Goal: Task Accomplishment & Management: Complete application form

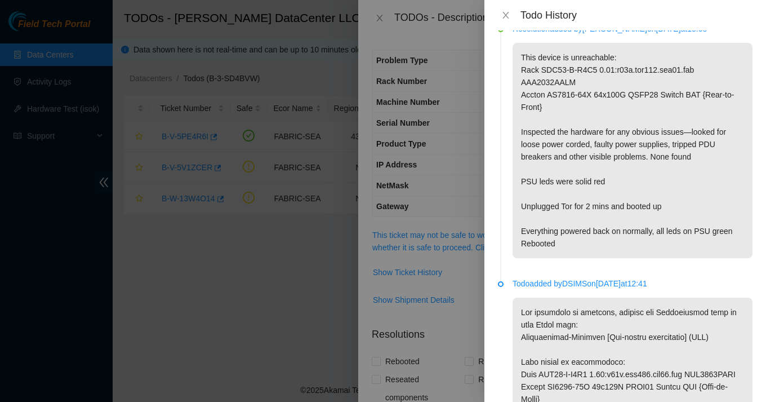
scroll to position [378, 0]
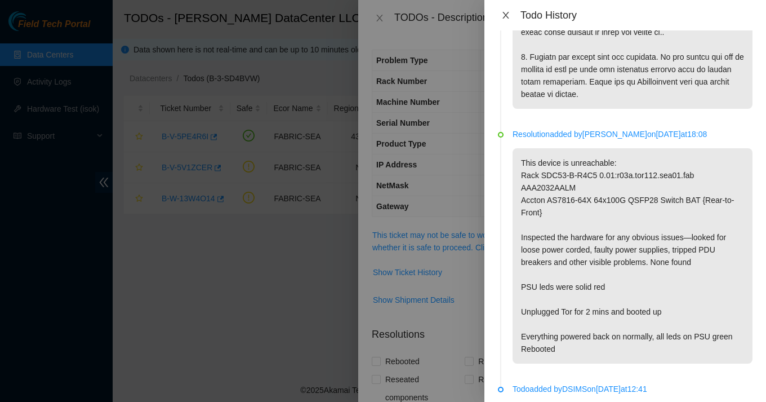
click at [508, 11] on icon "close" at bounding box center [506, 15] width 9 height 9
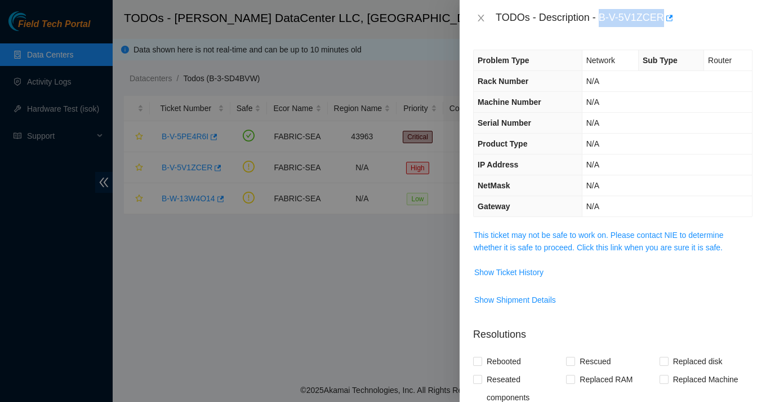
scroll to position [247, 0]
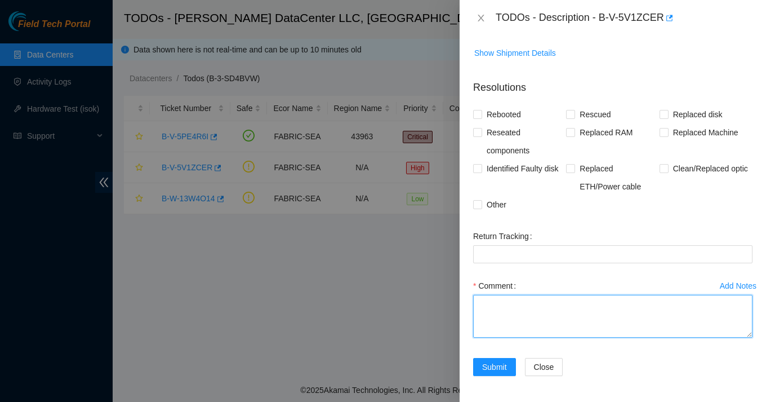
click at [537, 317] on textarea "Comment" at bounding box center [613, 316] width 280 height 43
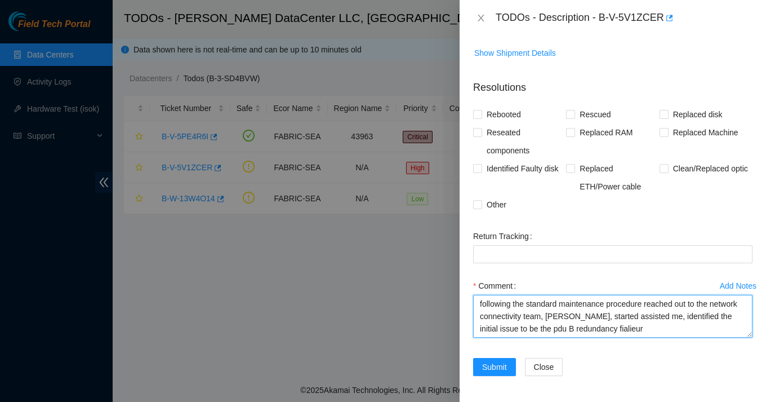
click at [653, 326] on textarea "following the standard maintenance procedure reached out to the network connect…" at bounding box center [613, 316] width 280 height 43
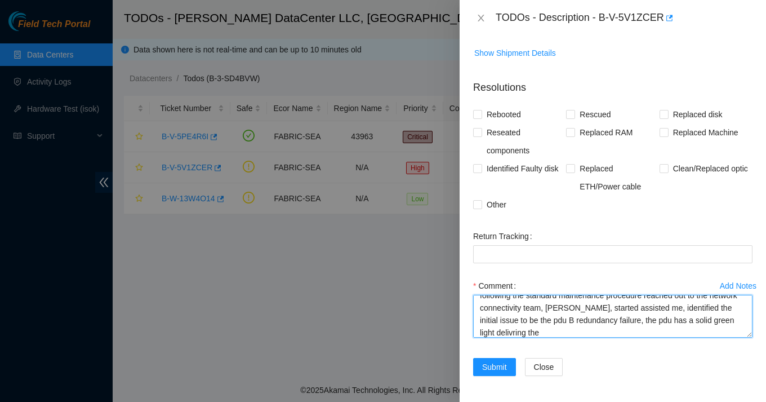
click at [538, 330] on textarea "following the standard maintenance procedure reached out to the network connect…" at bounding box center [613, 316] width 280 height 43
click at [581, 335] on textarea "following the standard maintenance procedure reached out to the network connect…" at bounding box center [613, 316] width 280 height 43
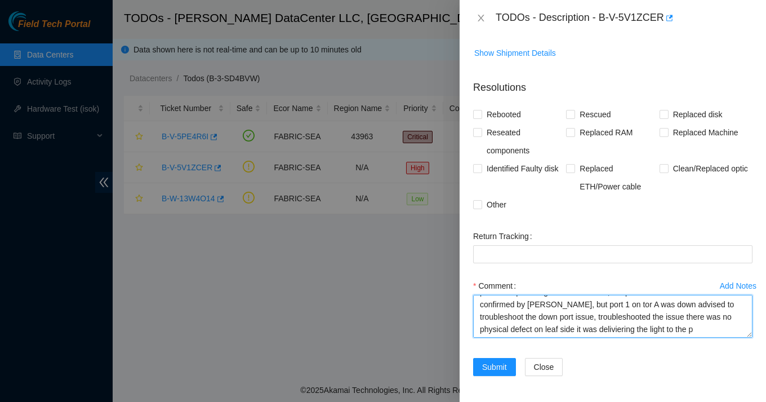
scroll to position [83, 0]
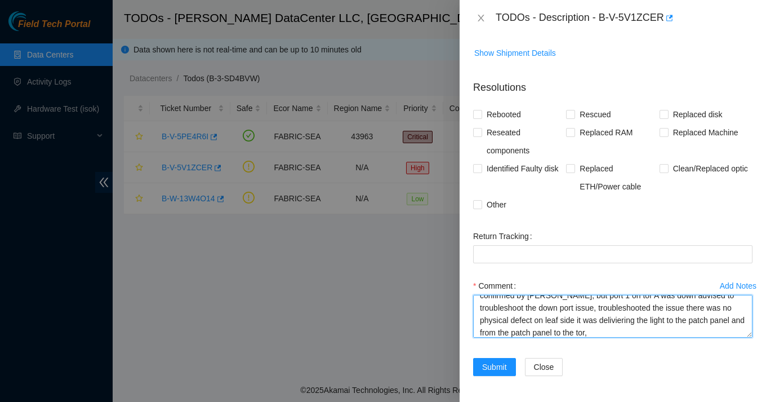
click at [666, 321] on textarea "following the standard maintenance procedure reached out to the network connect…" at bounding box center [613, 316] width 280 height 43
click at [665, 334] on textarea "following the standard maintenance procedure reached out to the network connect…" at bounding box center [613, 316] width 280 height 43
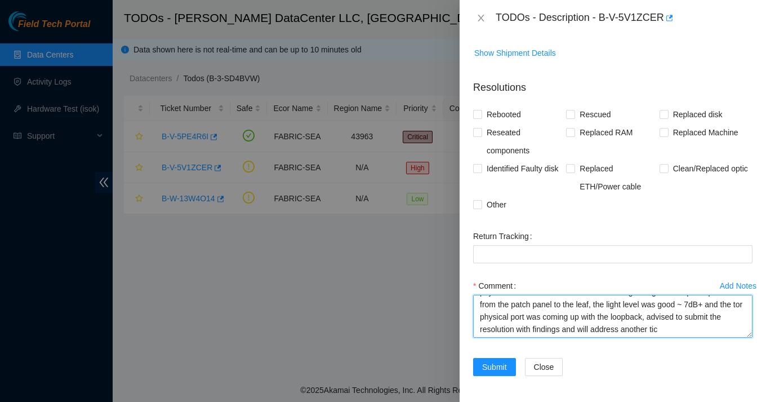
scroll to position [120, 0]
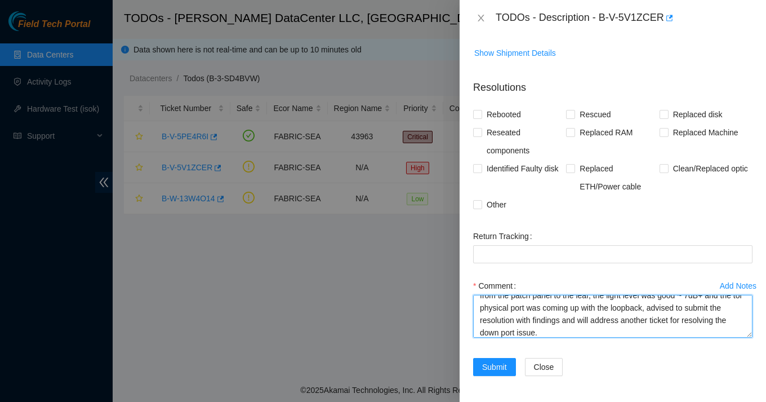
type textarea "following the standard maintenance procedure reached out to the network connect…"
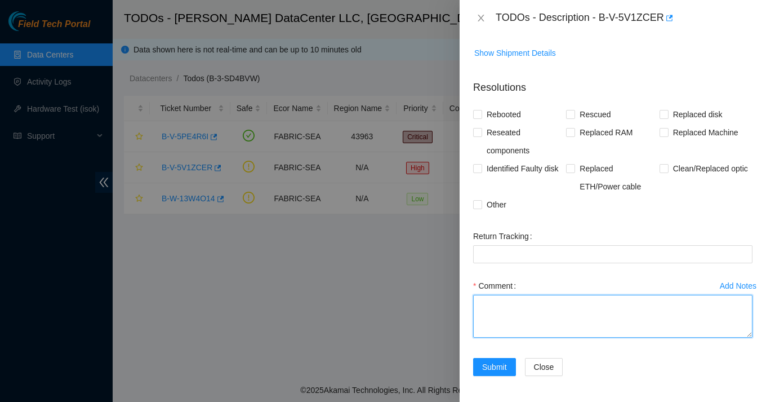
scroll to position [0, 0]
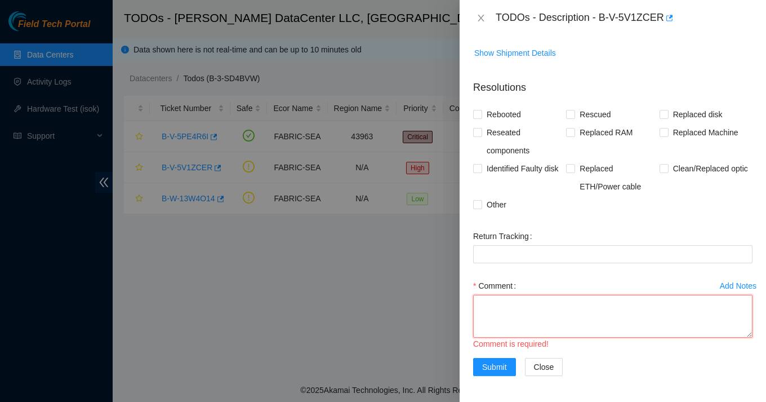
paste textarea "Following the standard maintenance procedure, I reached out to the Network Conn…"
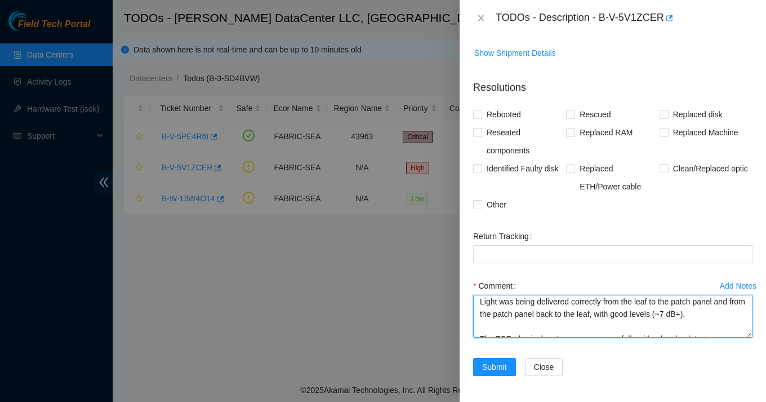
scroll to position [272, 0]
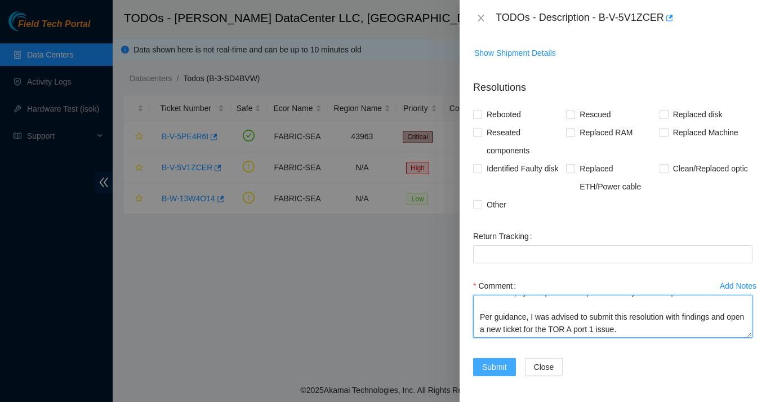
type textarea "Following the standard maintenance procedure, I reached out to the Network Conn…"
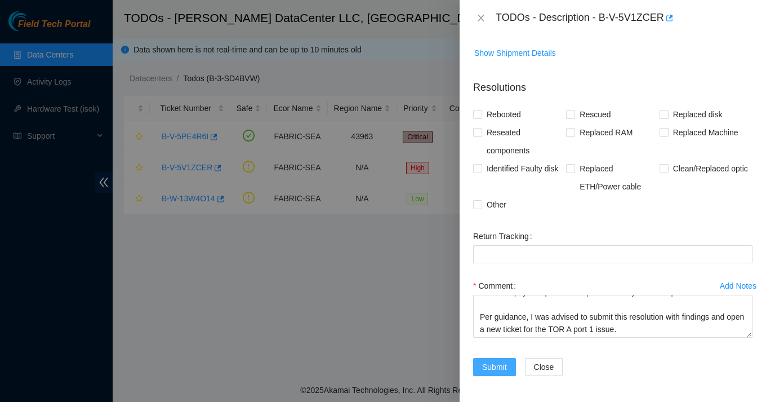
click at [498, 361] on span "Submit" at bounding box center [494, 367] width 25 height 12
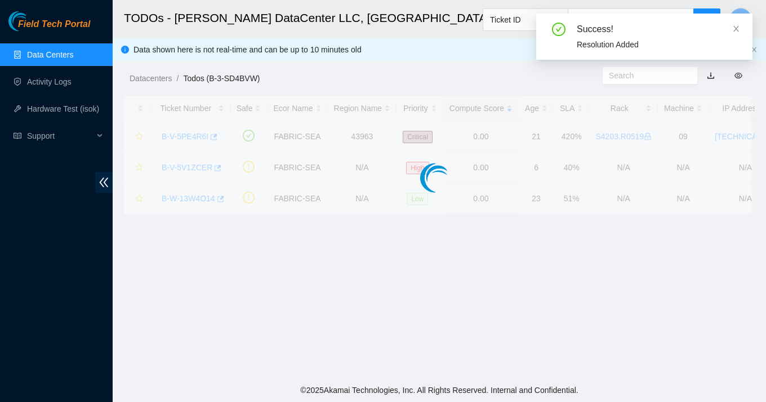
scroll to position [263, 0]
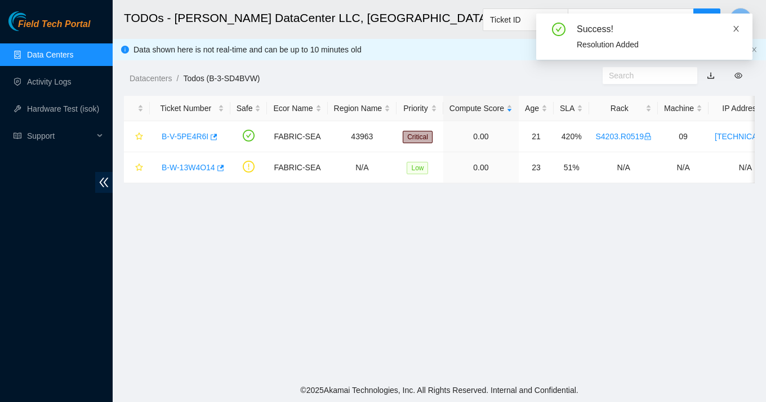
click at [737, 29] on icon "close" at bounding box center [737, 29] width 6 height 6
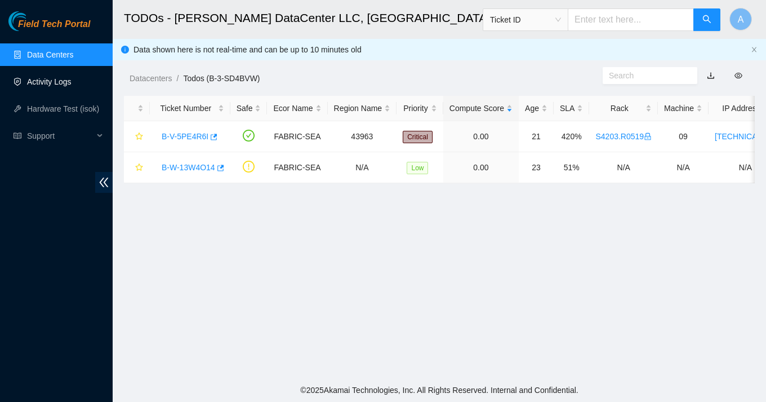
click at [72, 85] on link "Activity Logs" at bounding box center [49, 81] width 45 height 9
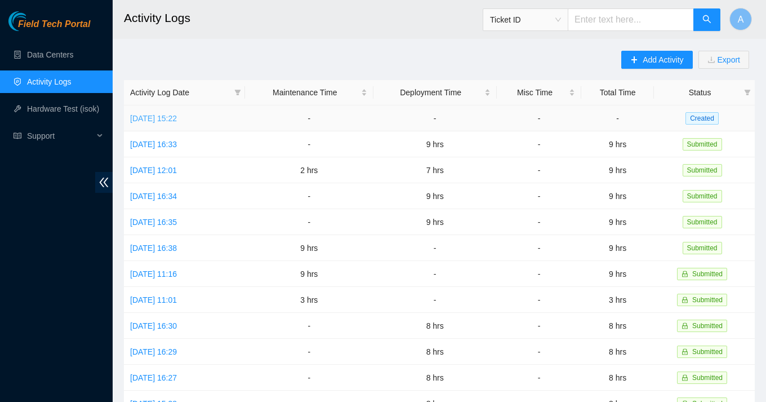
click at [177, 118] on link "[DATE] 15:22" at bounding box center [153, 118] width 47 height 9
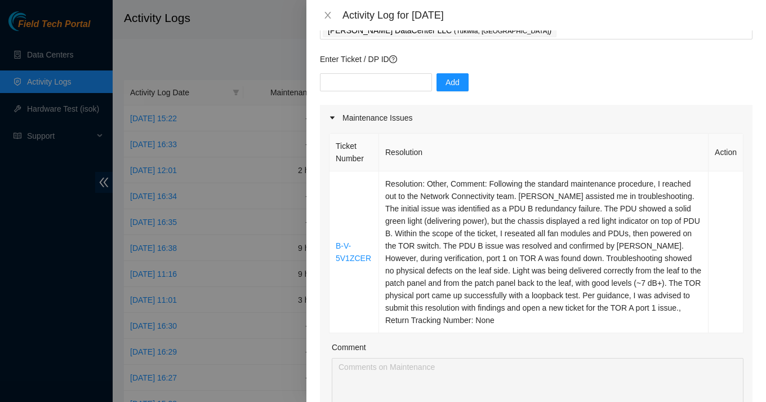
scroll to position [63, 0]
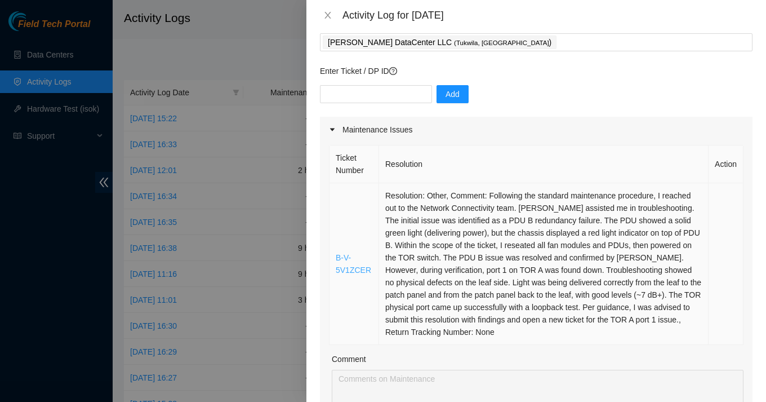
click at [358, 271] on link "B-V-5V1ZCER" at bounding box center [354, 263] width 36 height 21
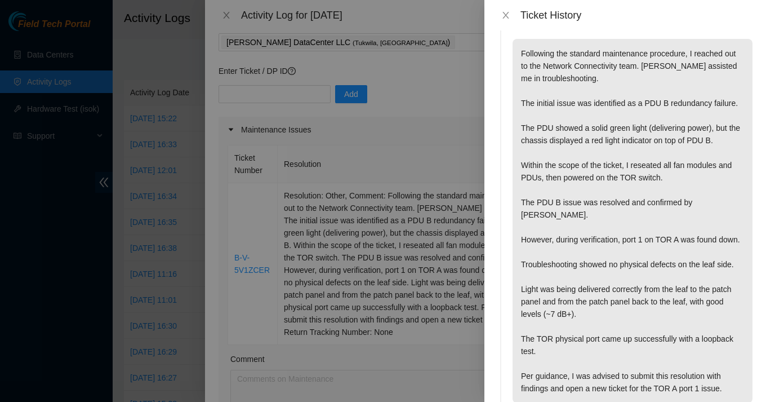
scroll to position [0, 0]
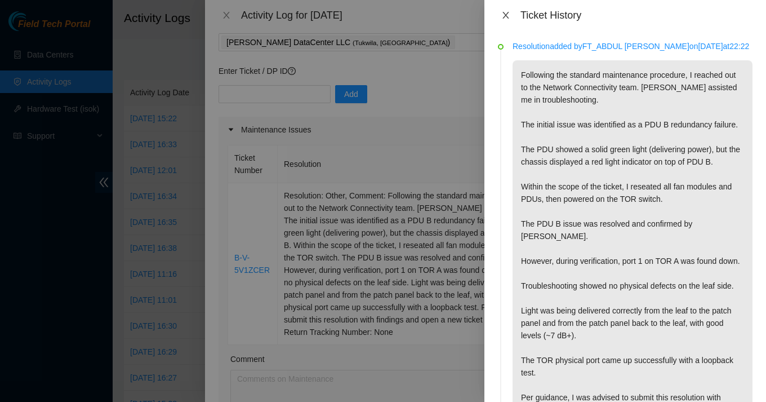
click at [504, 14] on icon "close" at bounding box center [506, 15] width 6 height 7
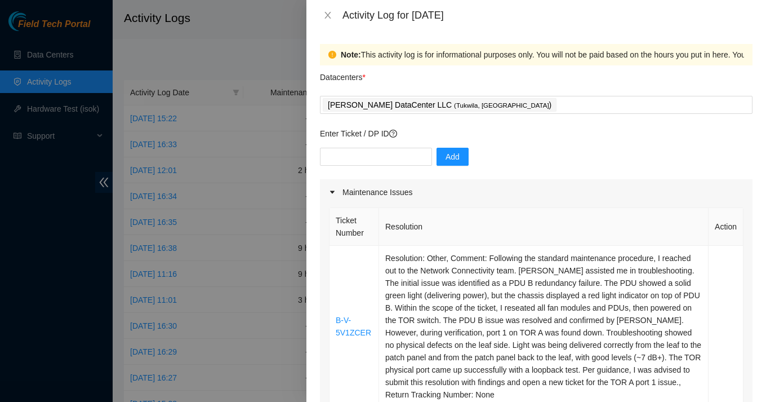
click at [327, 25] on div "Activity Log for [DATE]" at bounding box center [537, 15] width 460 height 30
click at [327, 20] on div "Activity Log for [DATE]" at bounding box center [536, 15] width 433 height 12
click at [331, 15] on icon "close" at bounding box center [327, 15] width 9 height 9
